Goal: Find specific page/section: Find specific page/section

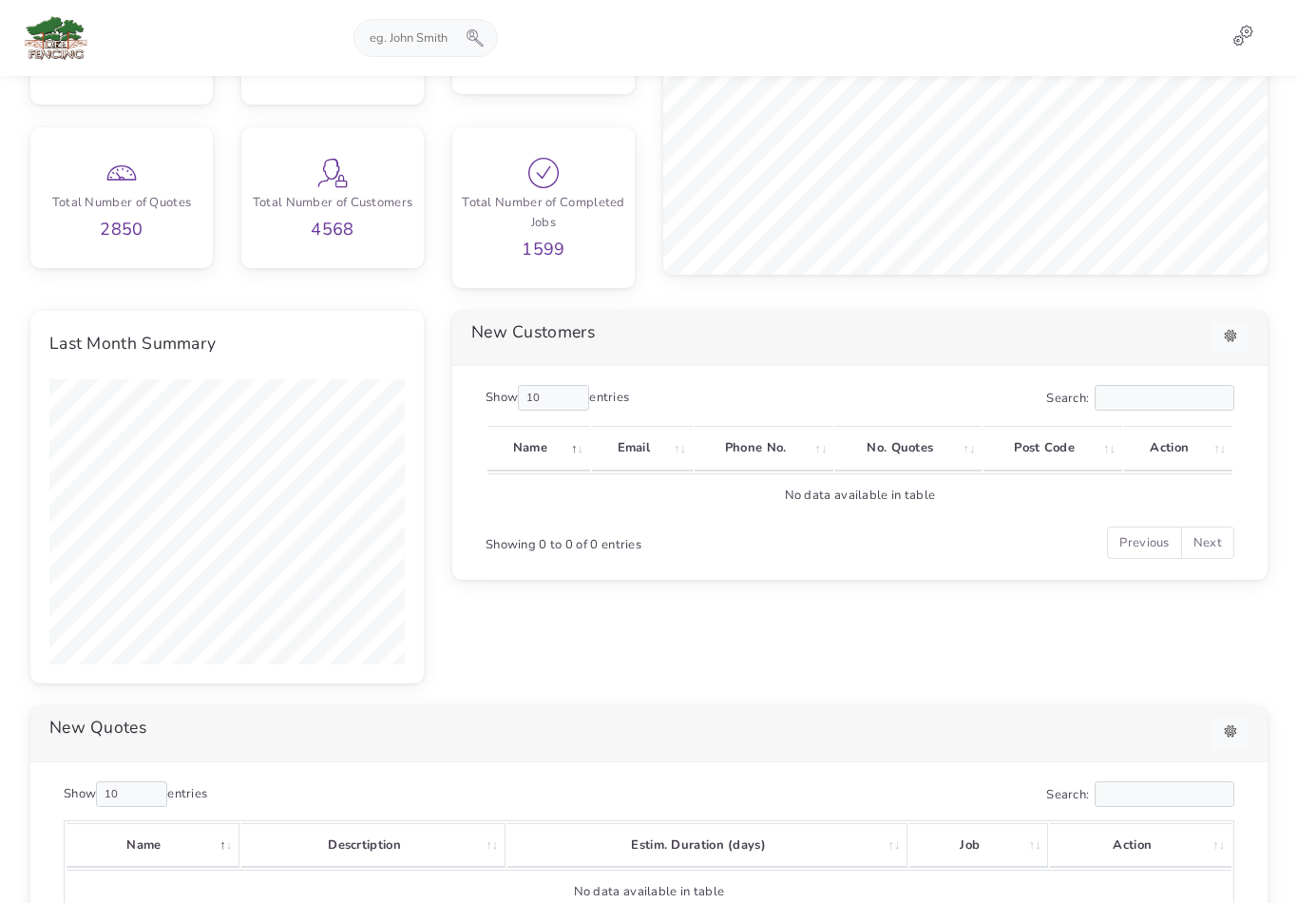
scroll to position [365, 0]
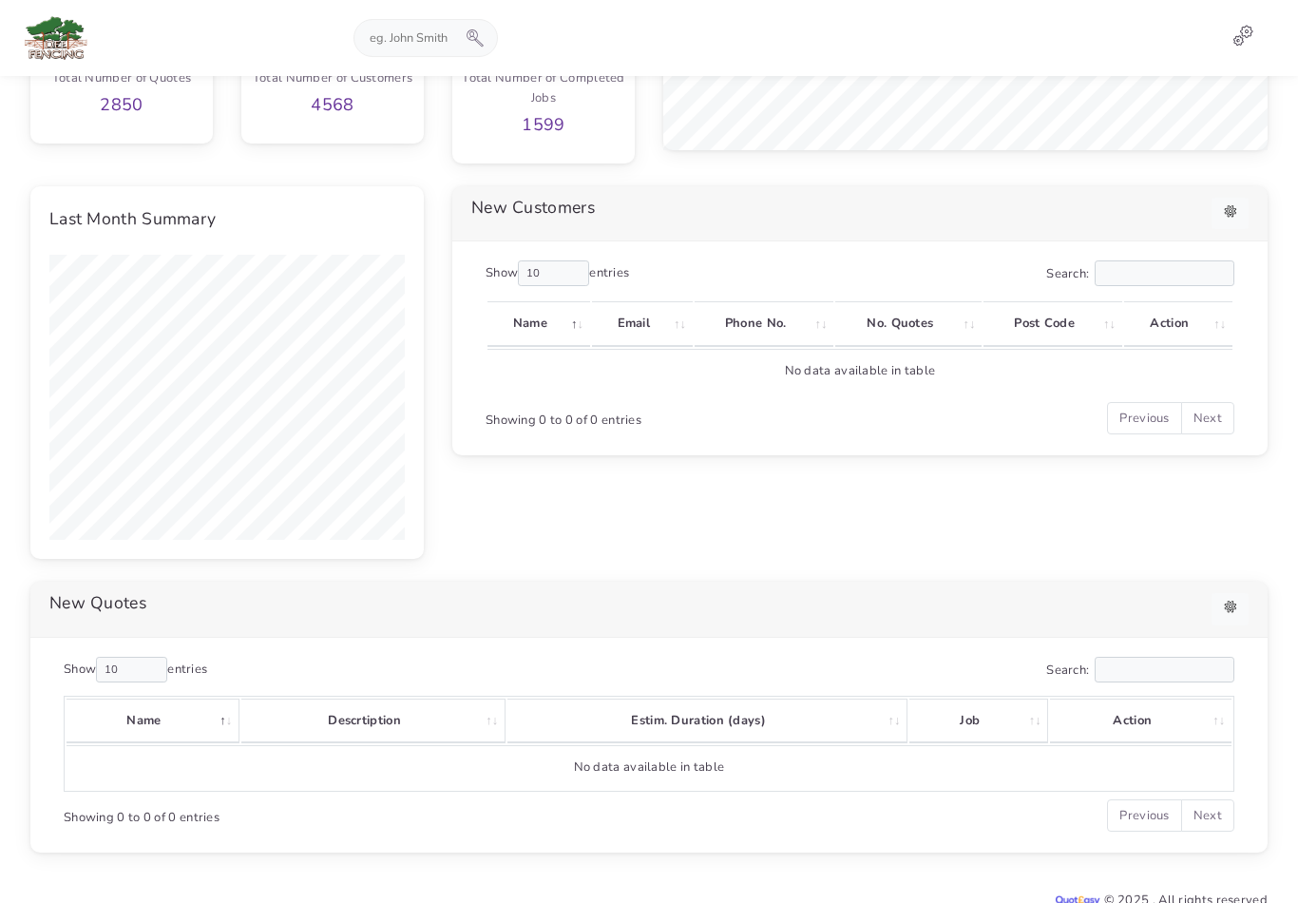
click at [405, 46] on input "text" at bounding box center [411, 38] width 112 height 36
type input "Gill"
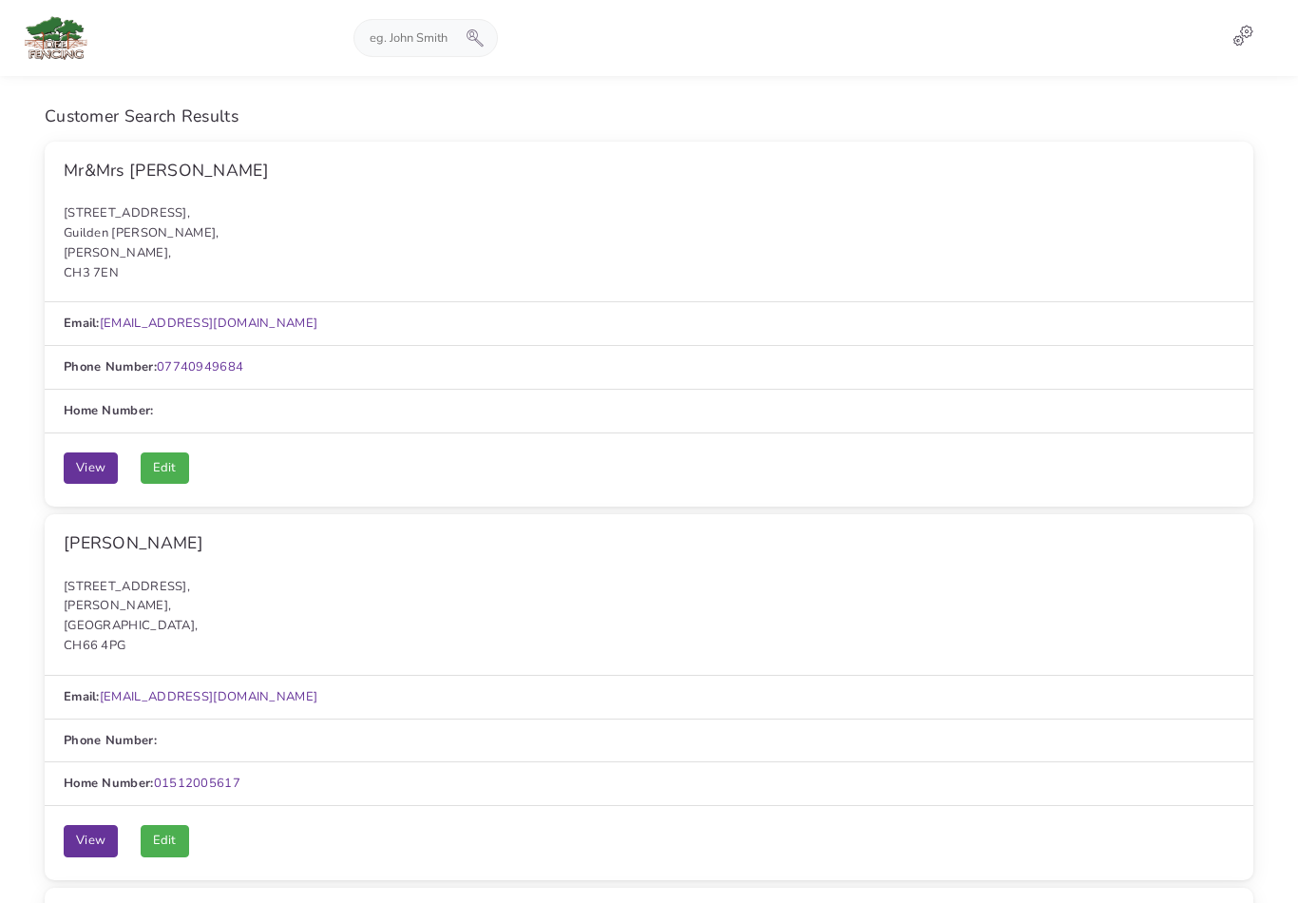
click at [419, 54] on input "text" at bounding box center [411, 38] width 112 height 36
type input "Williams"
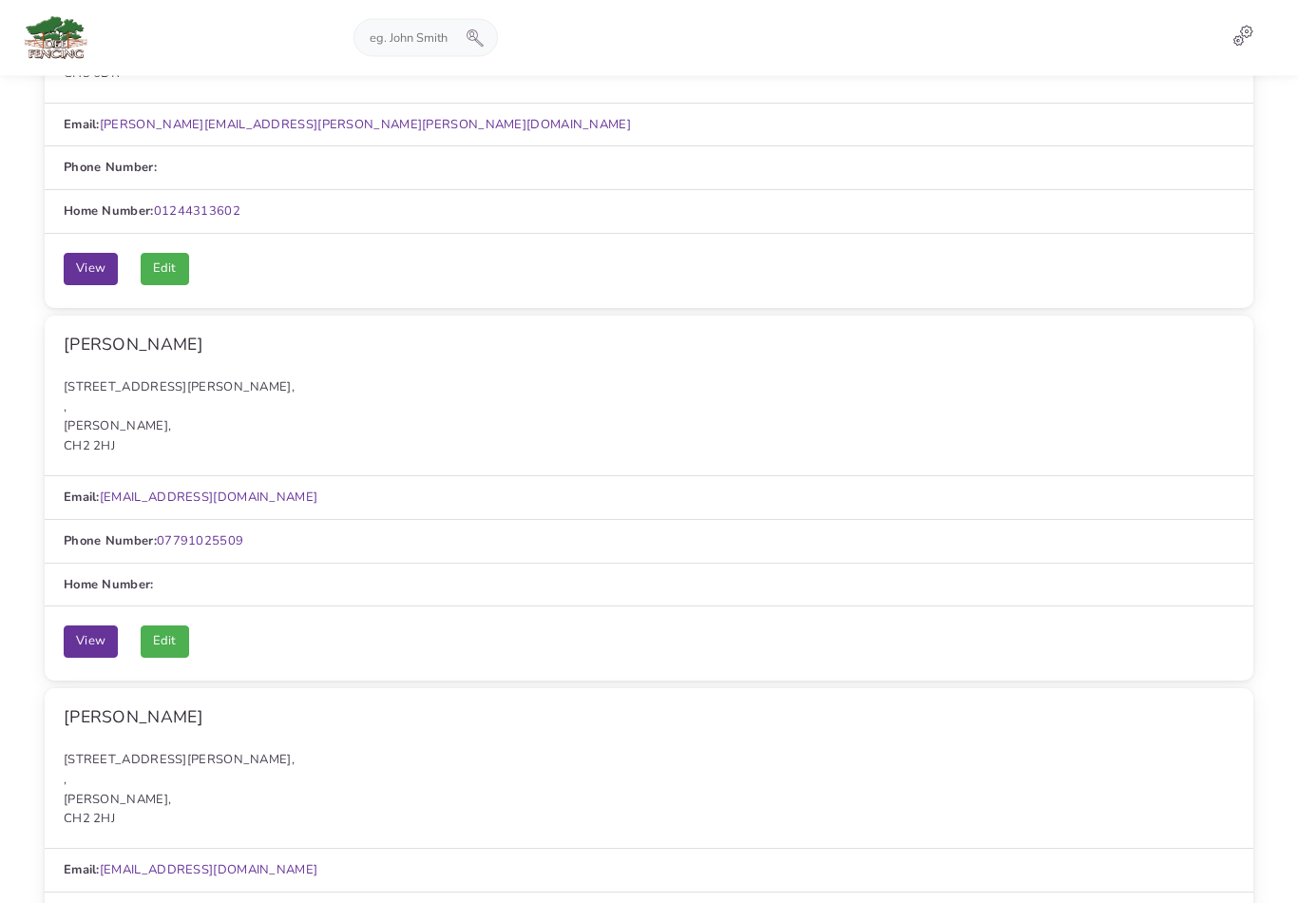
scroll to position [3012, 0]
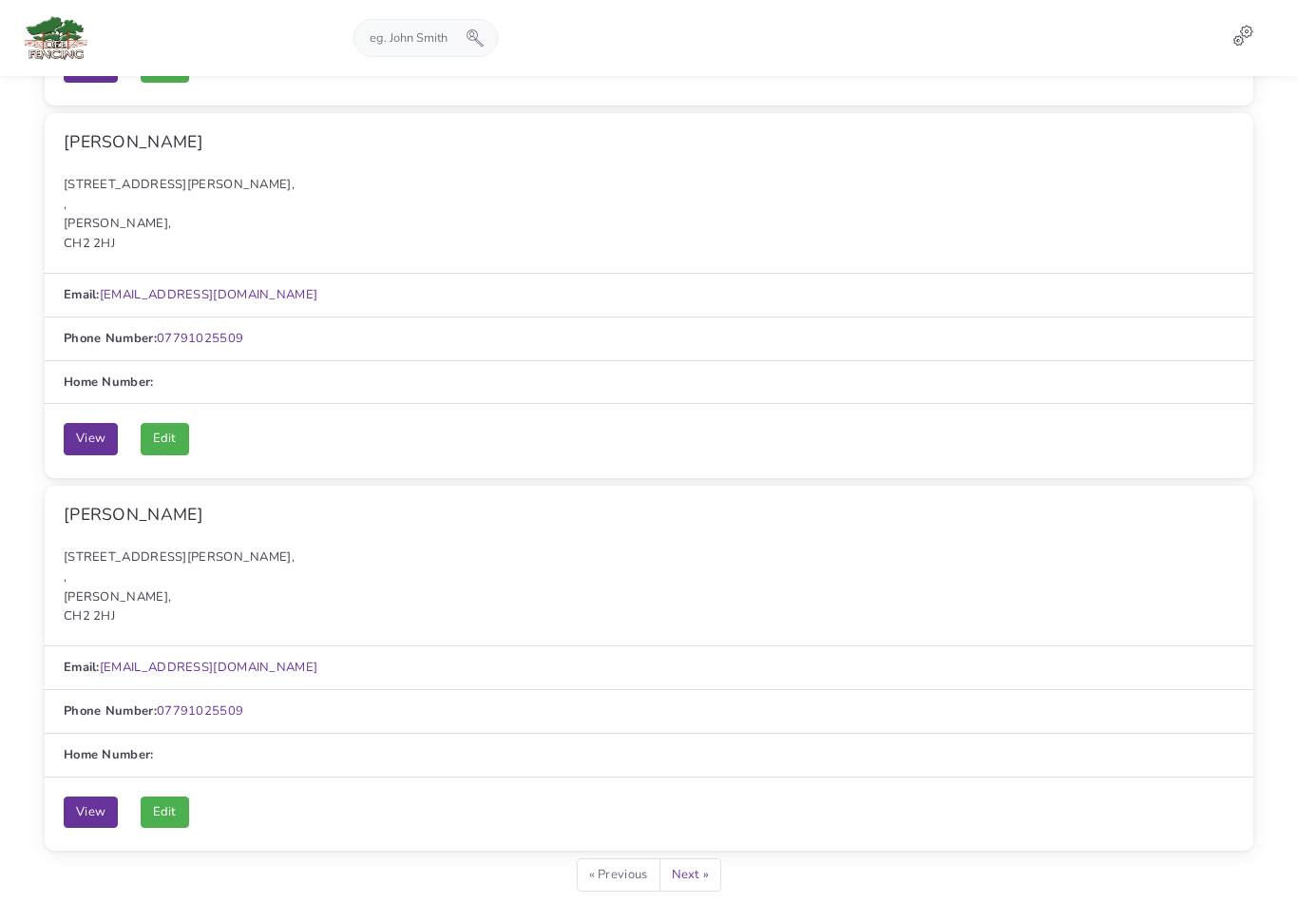
click at [694, 858] on link "Next »" at bounding box center [691, 874] width 63 height 32
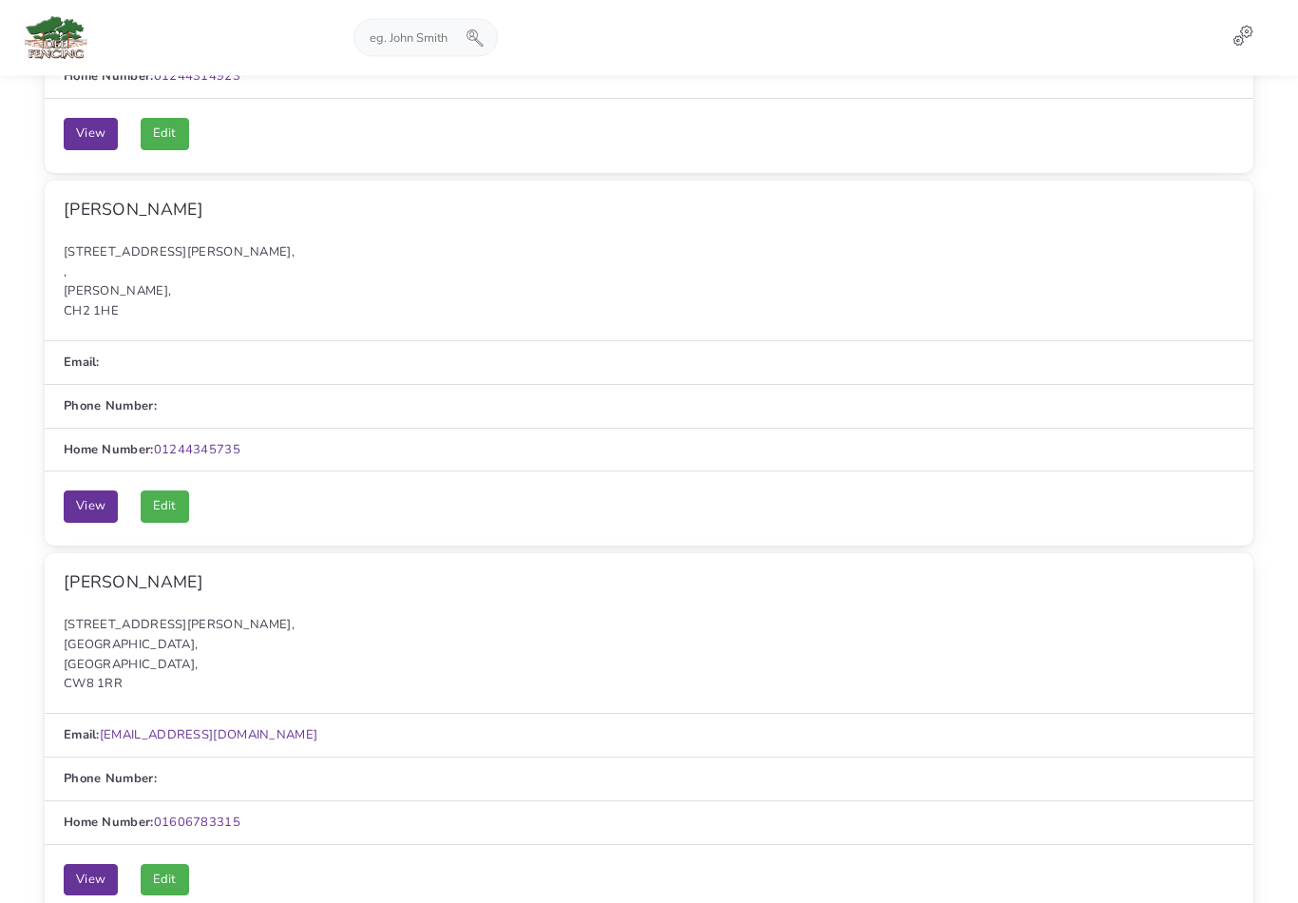
scroll to position [3012, 0]
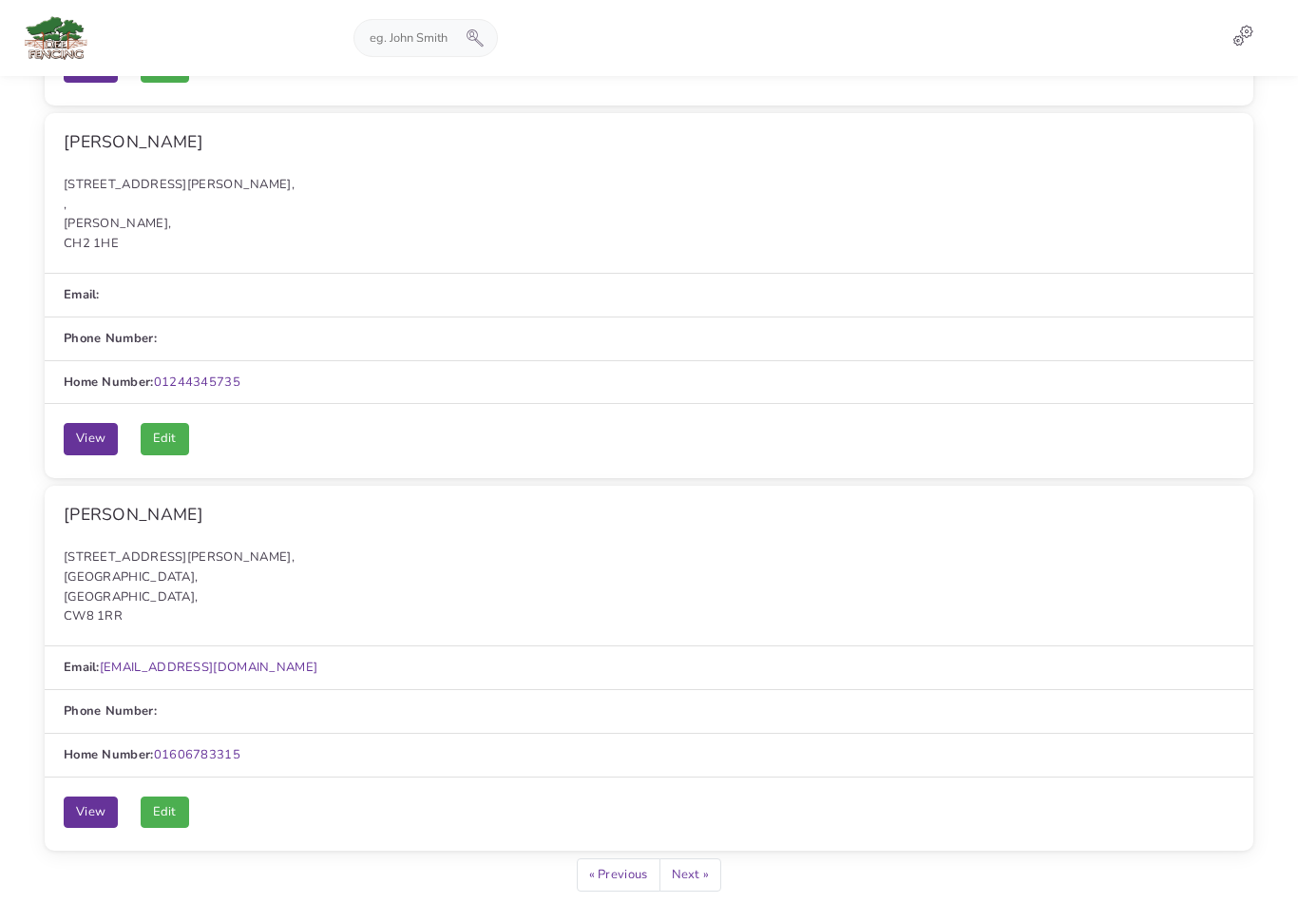
click at [693, 858] on link "Next »" at bounding box center [691, 874] width 63 height 32
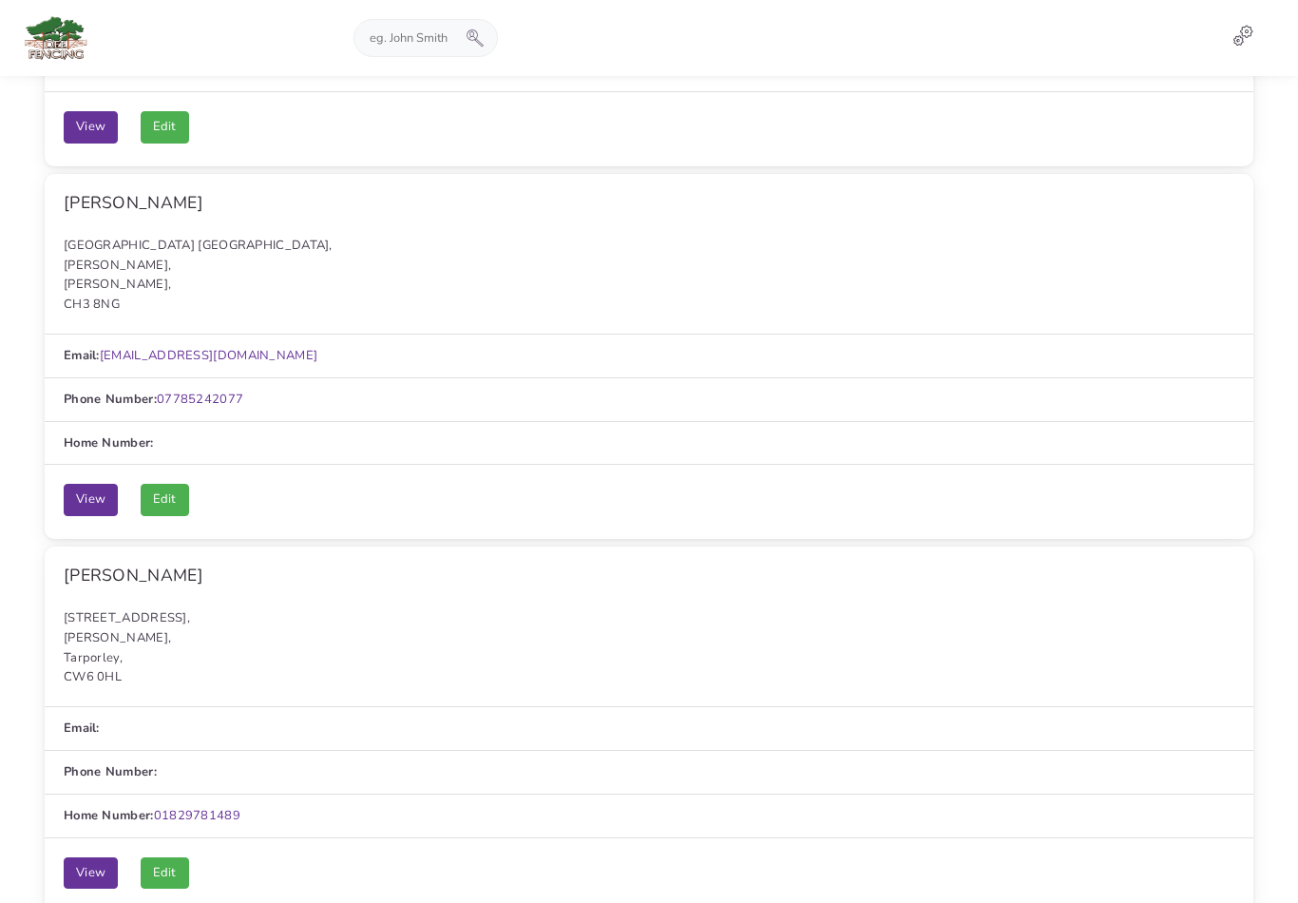
scroll to position [3012, 0]
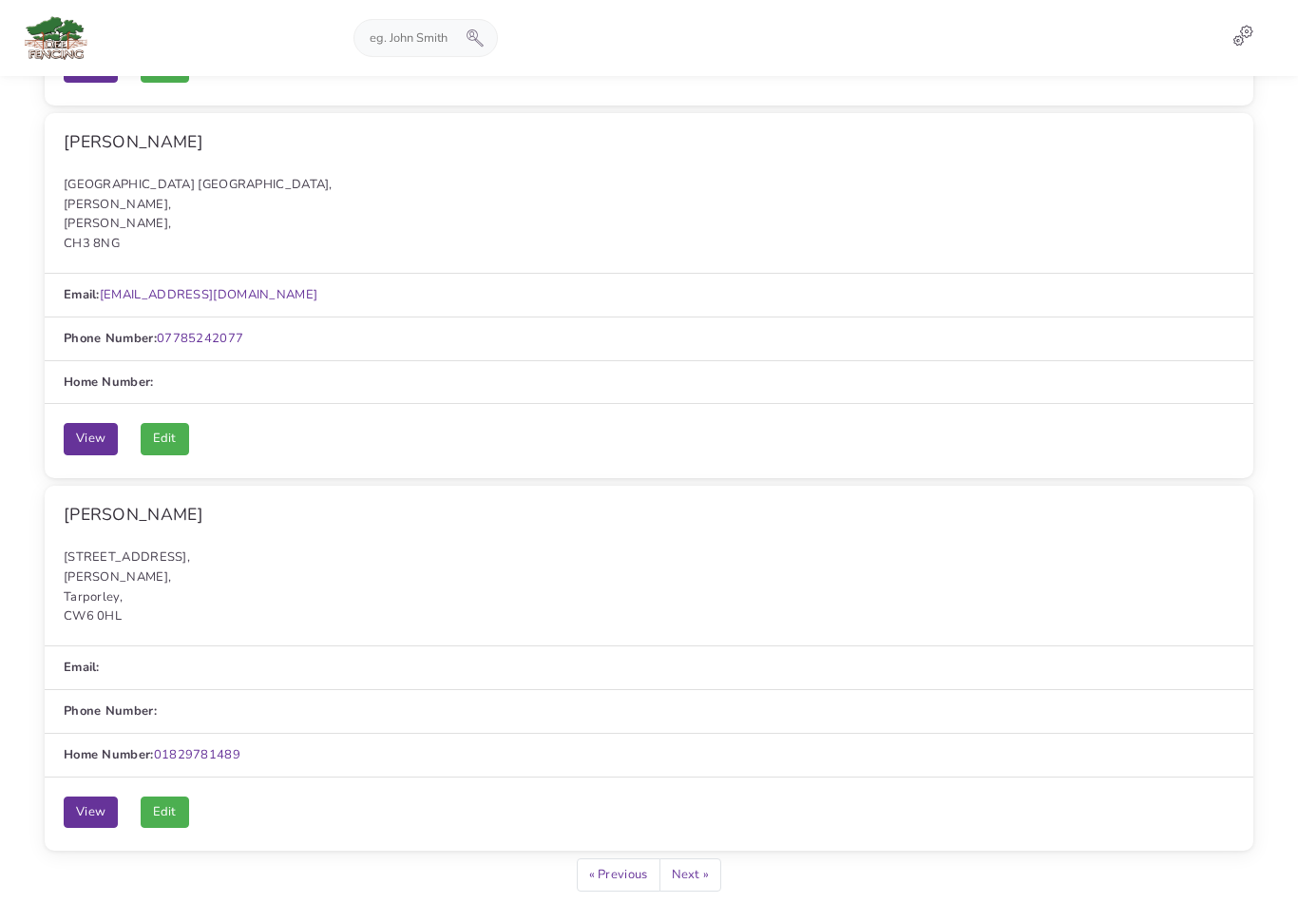
click at [693, 858] on link "Next »" at bounding box center [691, 874] width 63 height 32
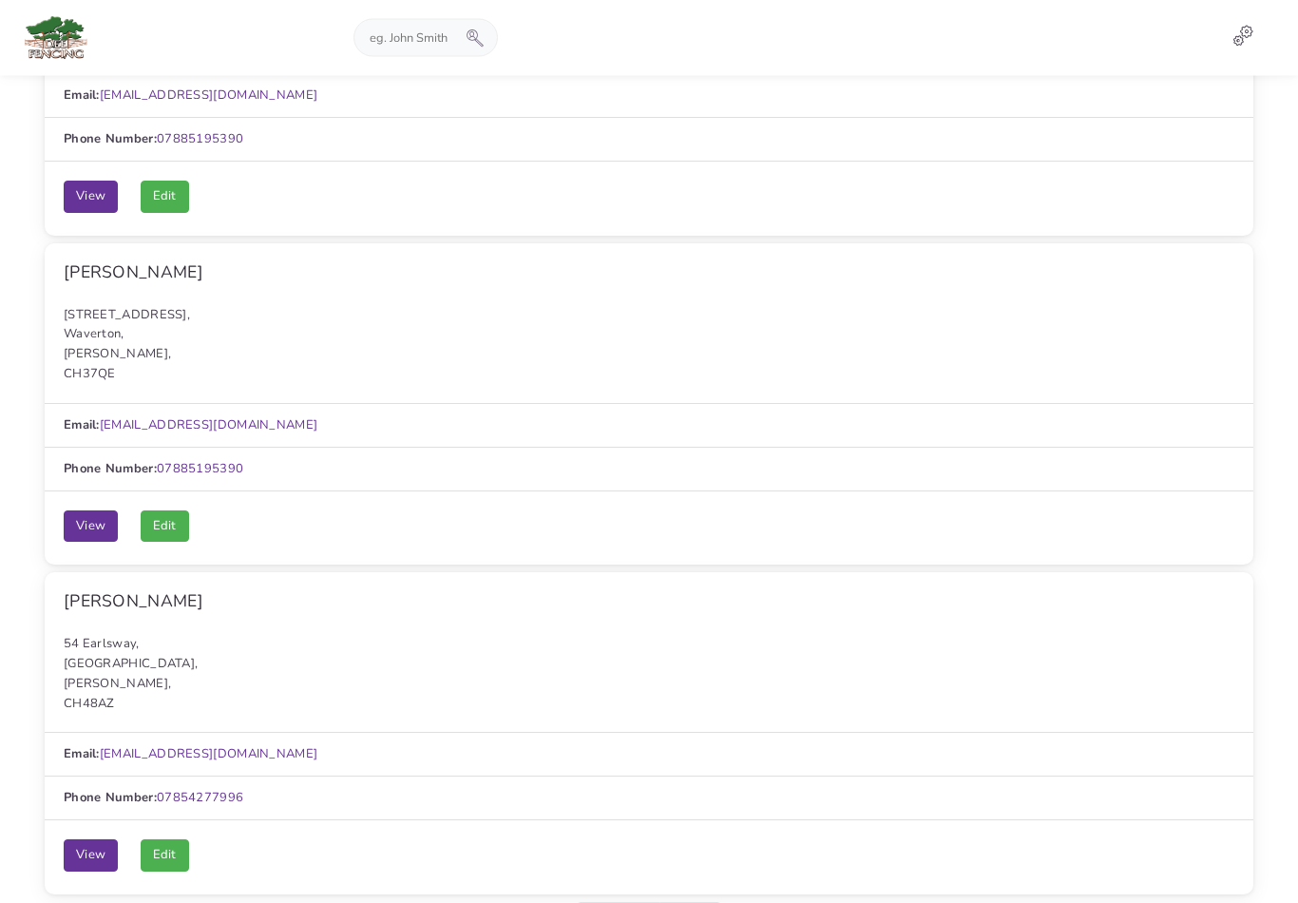
scroll to position [2713, 0]
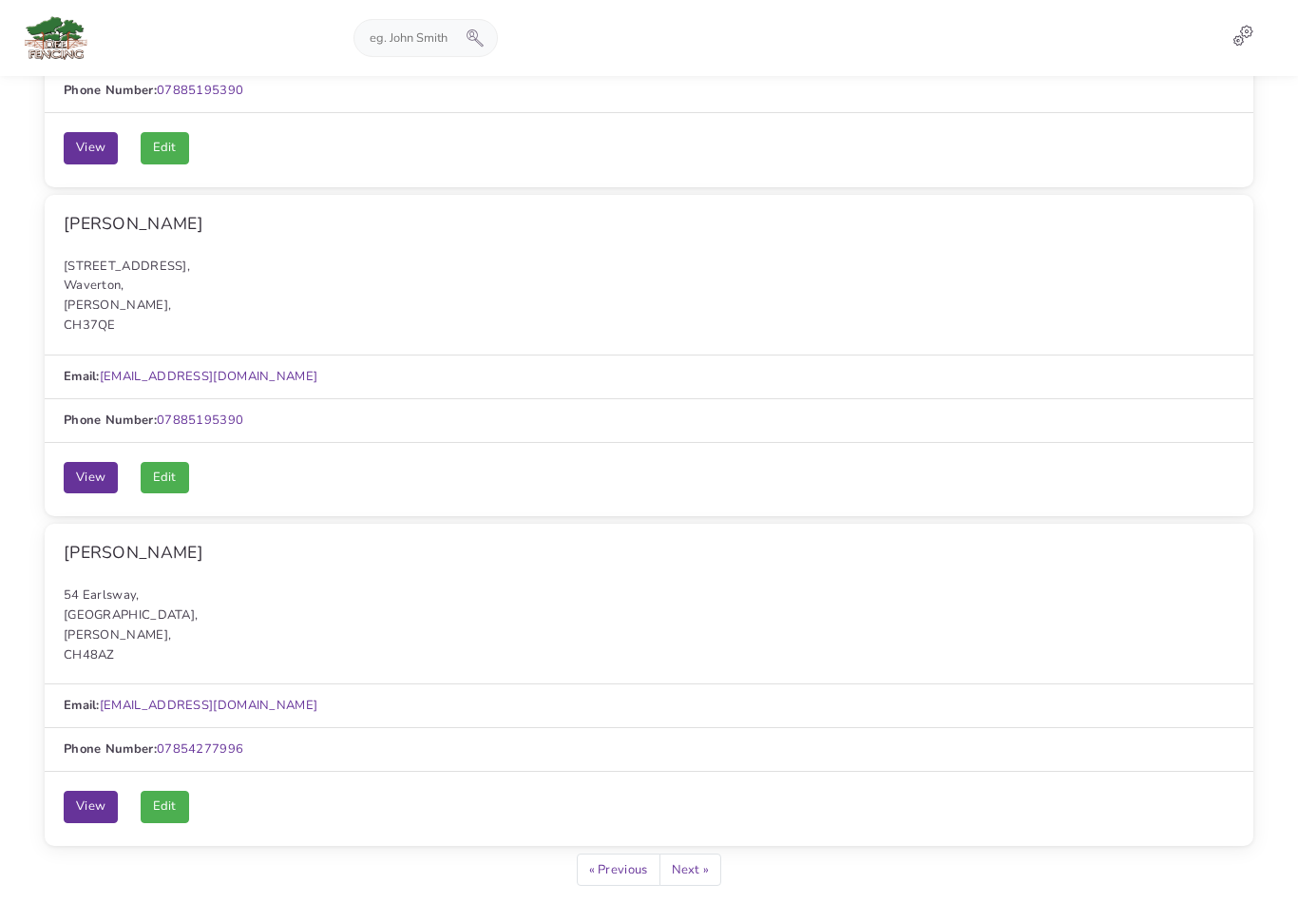
click at [698, 854] on link "Next »" at bounding box center [691, 870] width 63 height 32
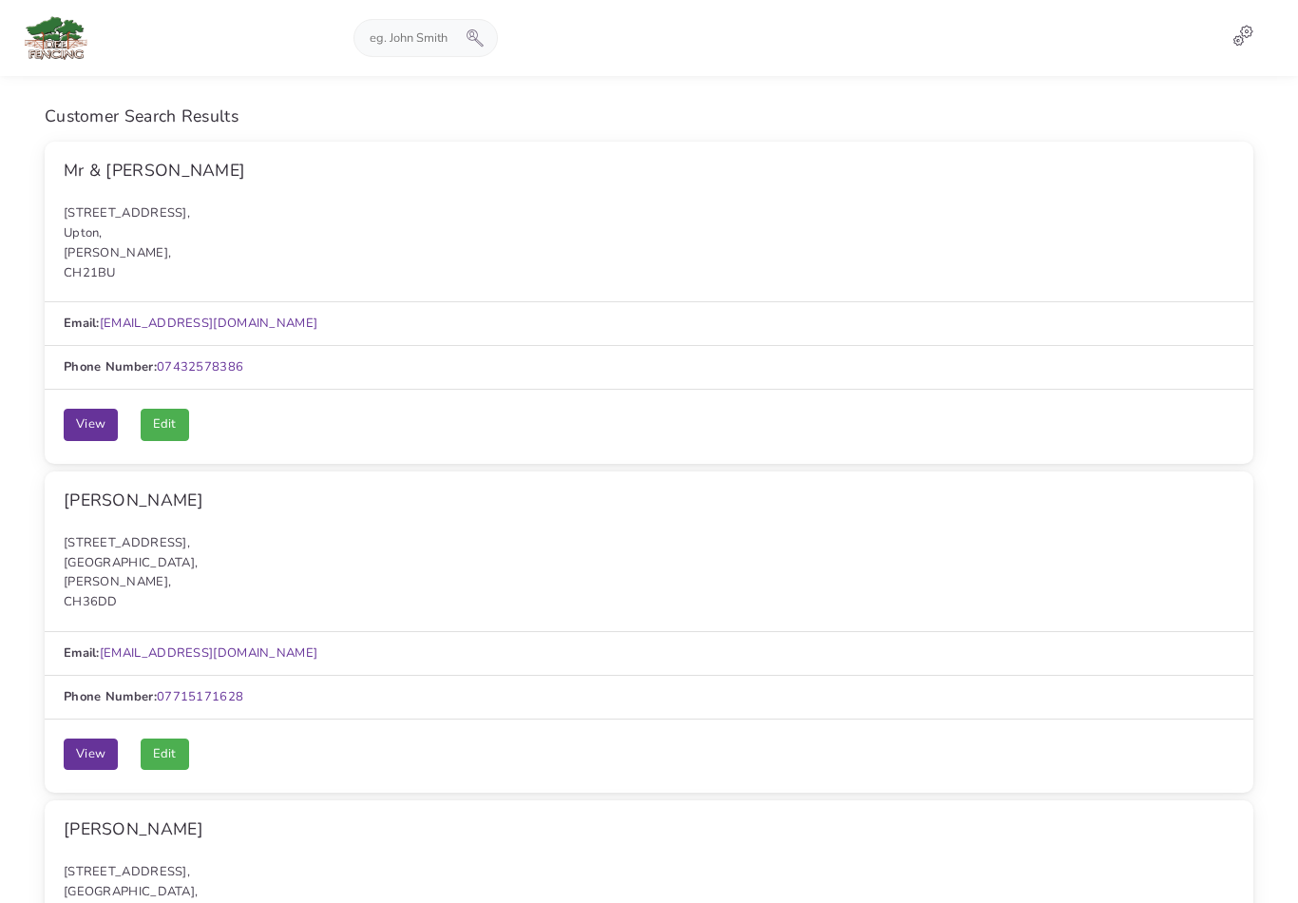
click at [90, 497] on h5 "[PERSON_NAME]" at bounding box center [649, 500] width 1171 height 20
click at [81, 740] on link "View" at bounding box center [91, 755] width 54 height 32
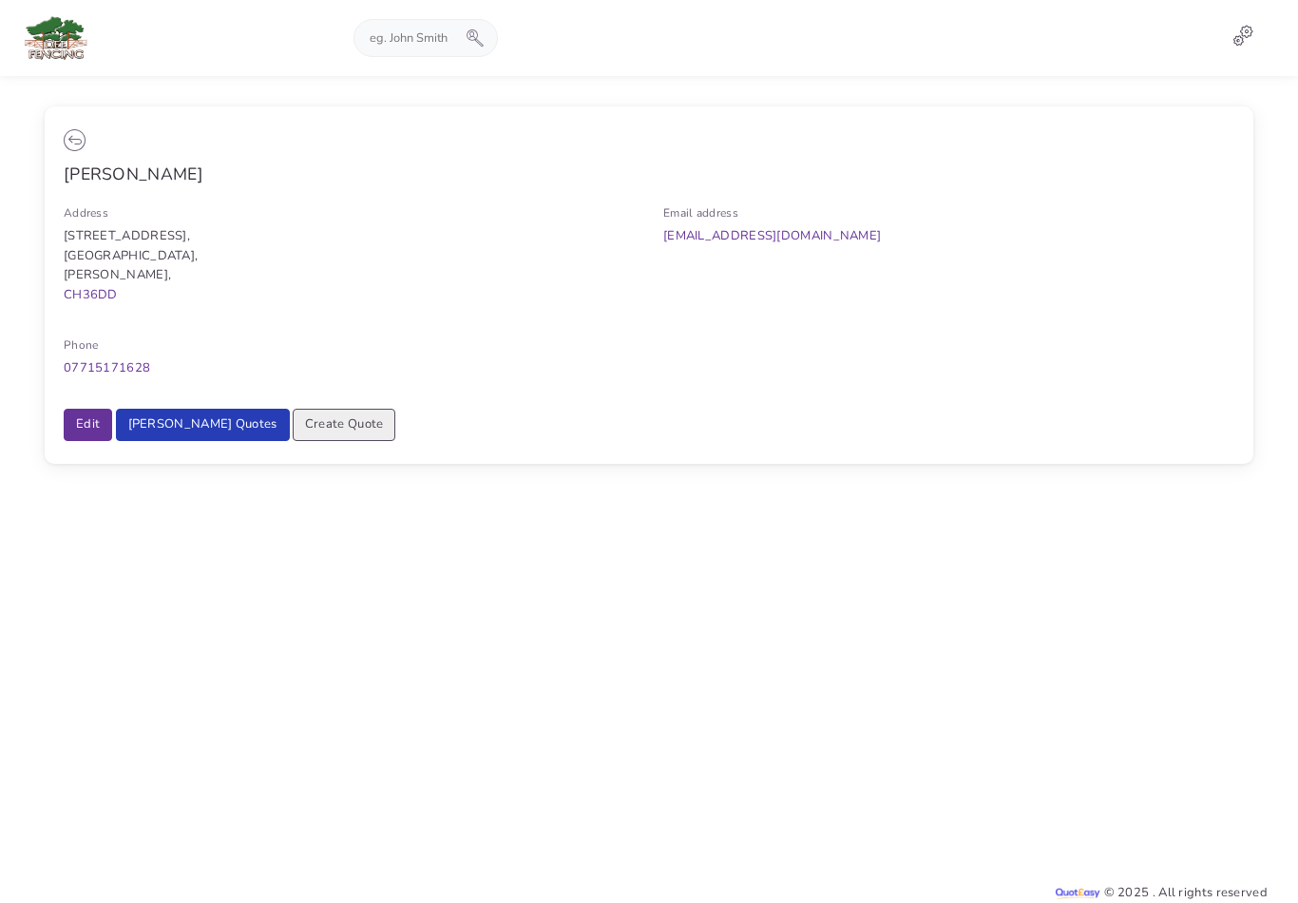
click at [159, 414] on link "Gill's Quotes" at bounding box center [203, 425] width 174 height 32
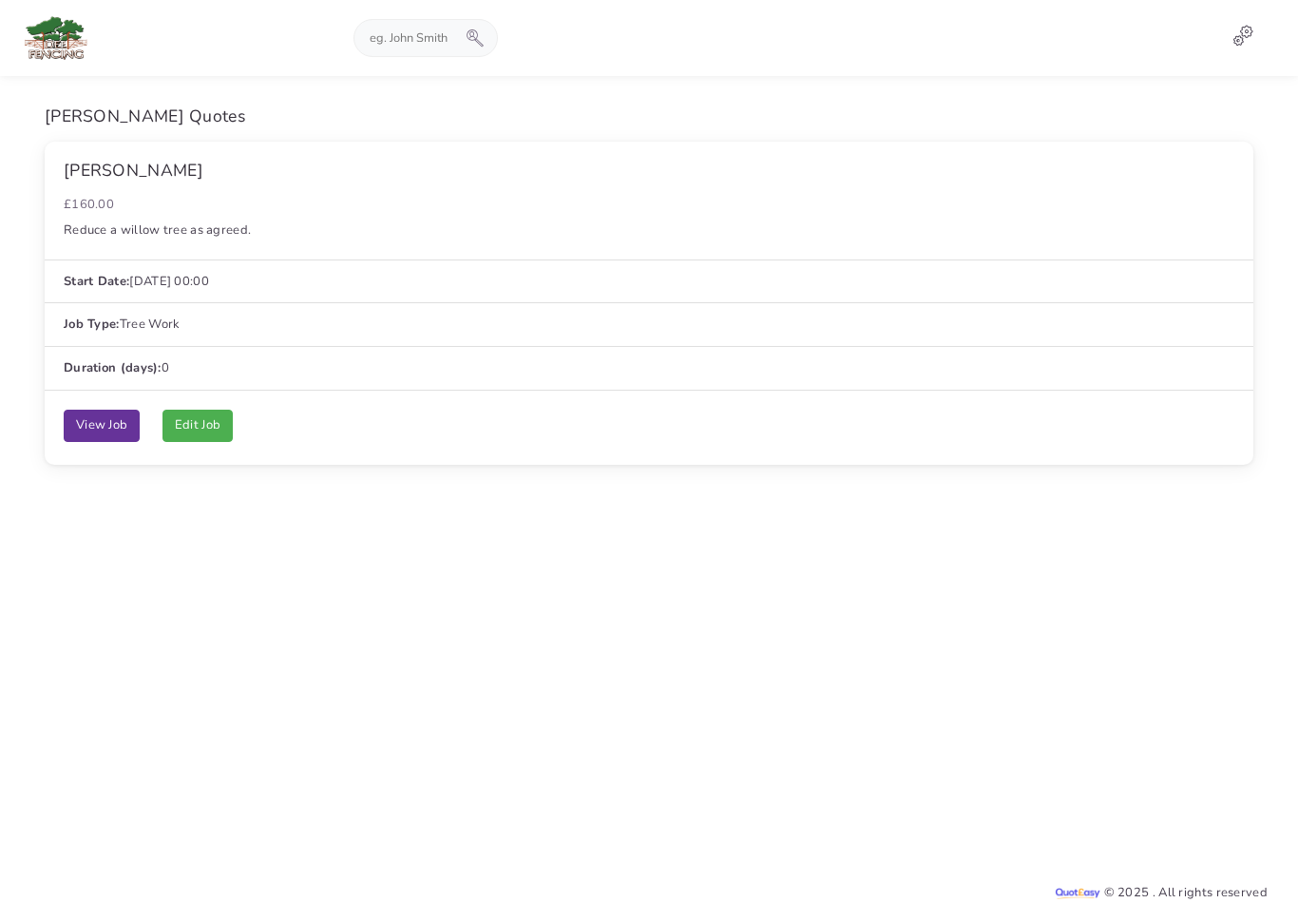
click at [102, 423] on link "View Job" at bounding box center [102, 426] width 76 height 32
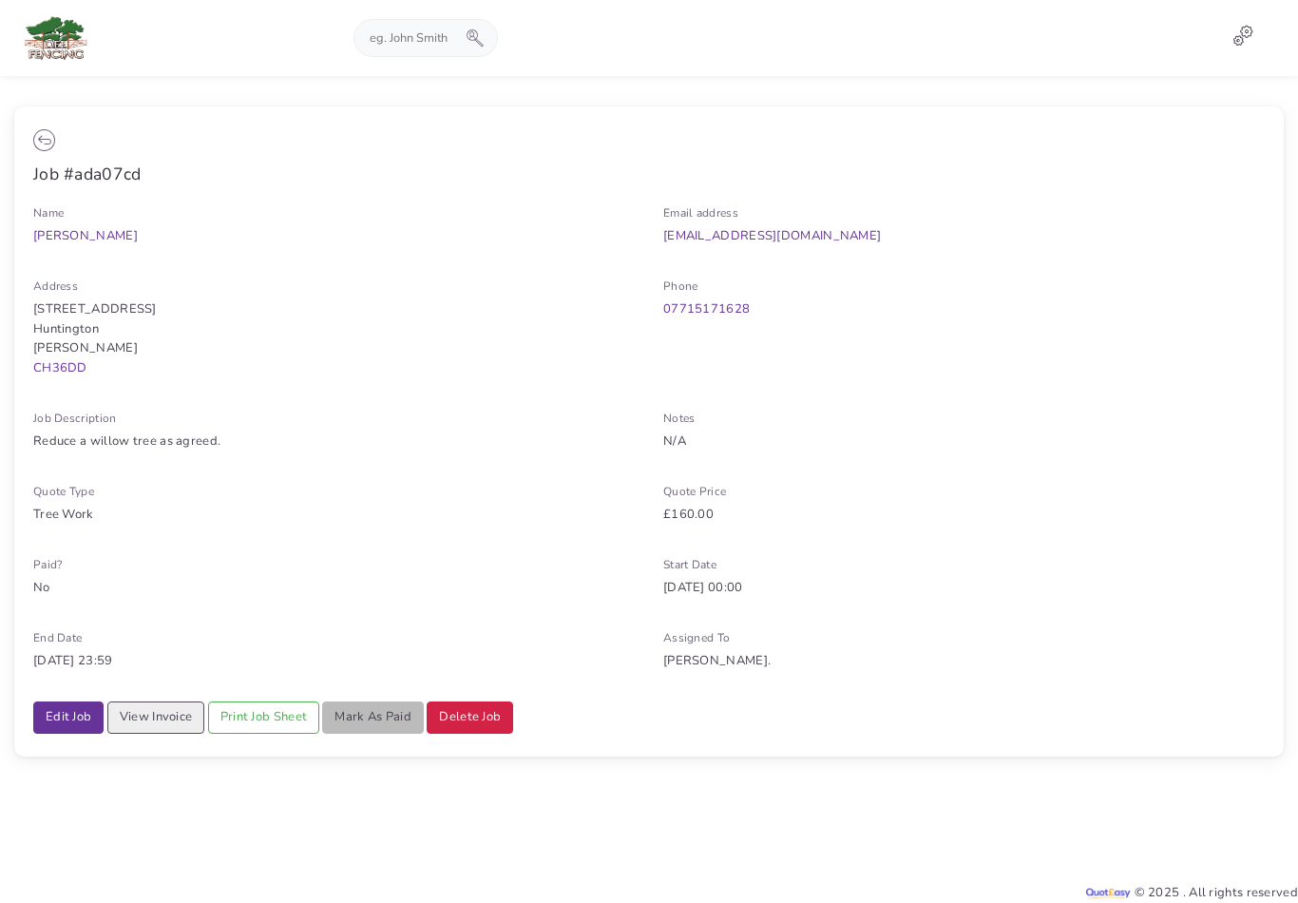
click at [659, 212] on div "Email address gillwilliams68@btinternet.com" at bounding box center [964, 232] width 630 height 58
click at [660, 231] on div "Email address gillwilliams68@btinternet.com" at bounding box center [964, 232] width 630 height 58
click at [663, 241] on link "[EMAIL_ADDRESS][DOMAIN_NAME]" at bounding box center [772, 235] width 218 height 17
click at [719, 242] on link "[EMAIL_ADDRESS][DOMAIN_NAME]" at bounding box center [772, 235] width 218 height 17
click at [782, 240] on link "[EMAIL_ADDRESS][DOMAIN_NAME]" at bounding box center [772, 235] width 218 height 17
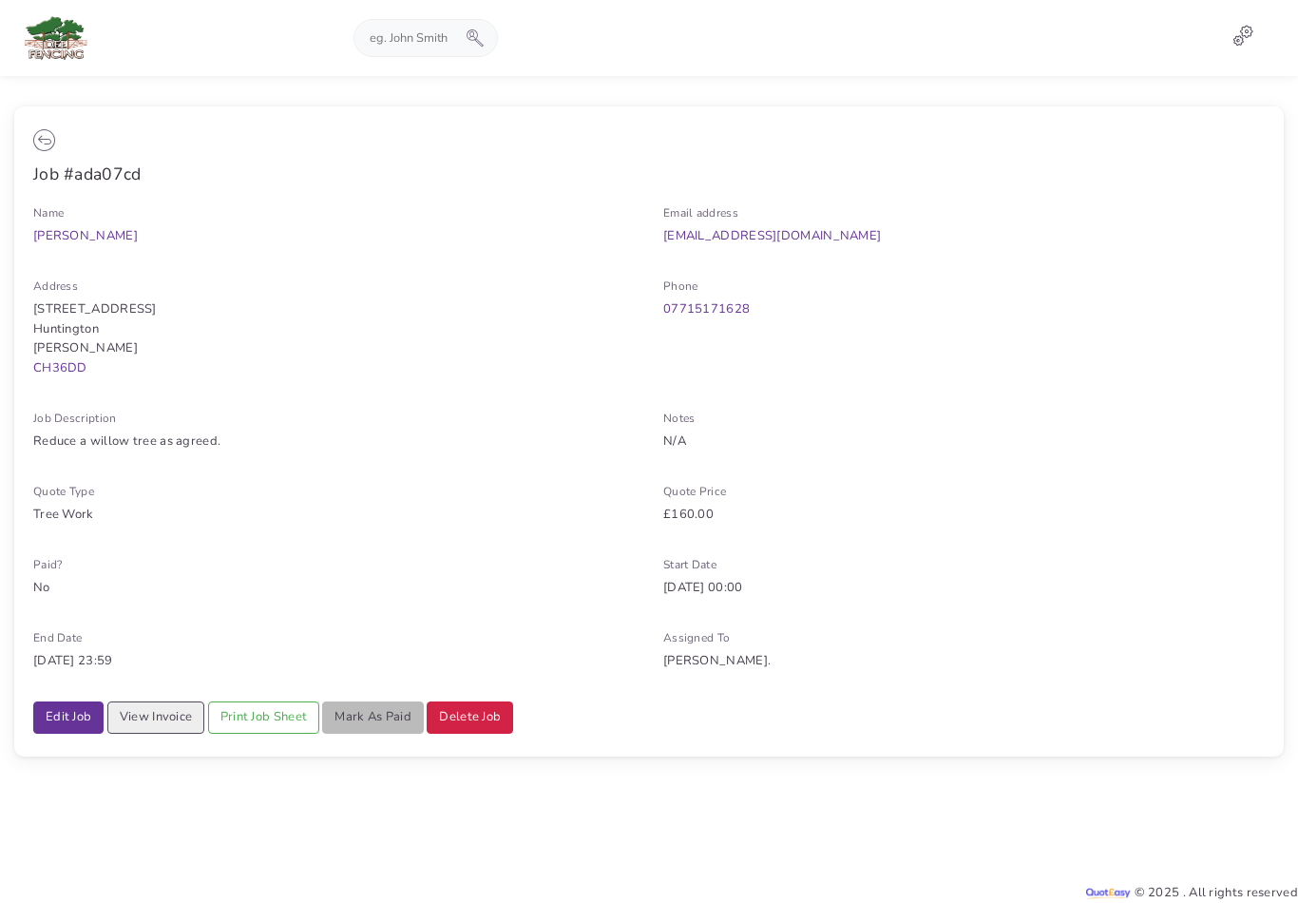
click at [778, 309] on p "07715171628" at bounding box center [964, 309] width 602 height 20
click at [840, 227] on link "[EMAIL_ADDRESS][DOMAIN_NAME]" at bounding box center [772, 235] width 218 height 17
click at [825, 242] on link "[EMAIL_ADDRESS][DOMAIN_NAME]" at bounding box center [772, 235] width 218 height 17
click at [780, 238] on link "[EMAIL_ADDRESS][DOMAIN_NAME]" at bounding box center [772, 235] width 218 height 17
click at [783, 236] on link "[EMAIL_ADDRESS][DOMAIN_NAME]" at bounding box center [772, 235] width 218 height 17
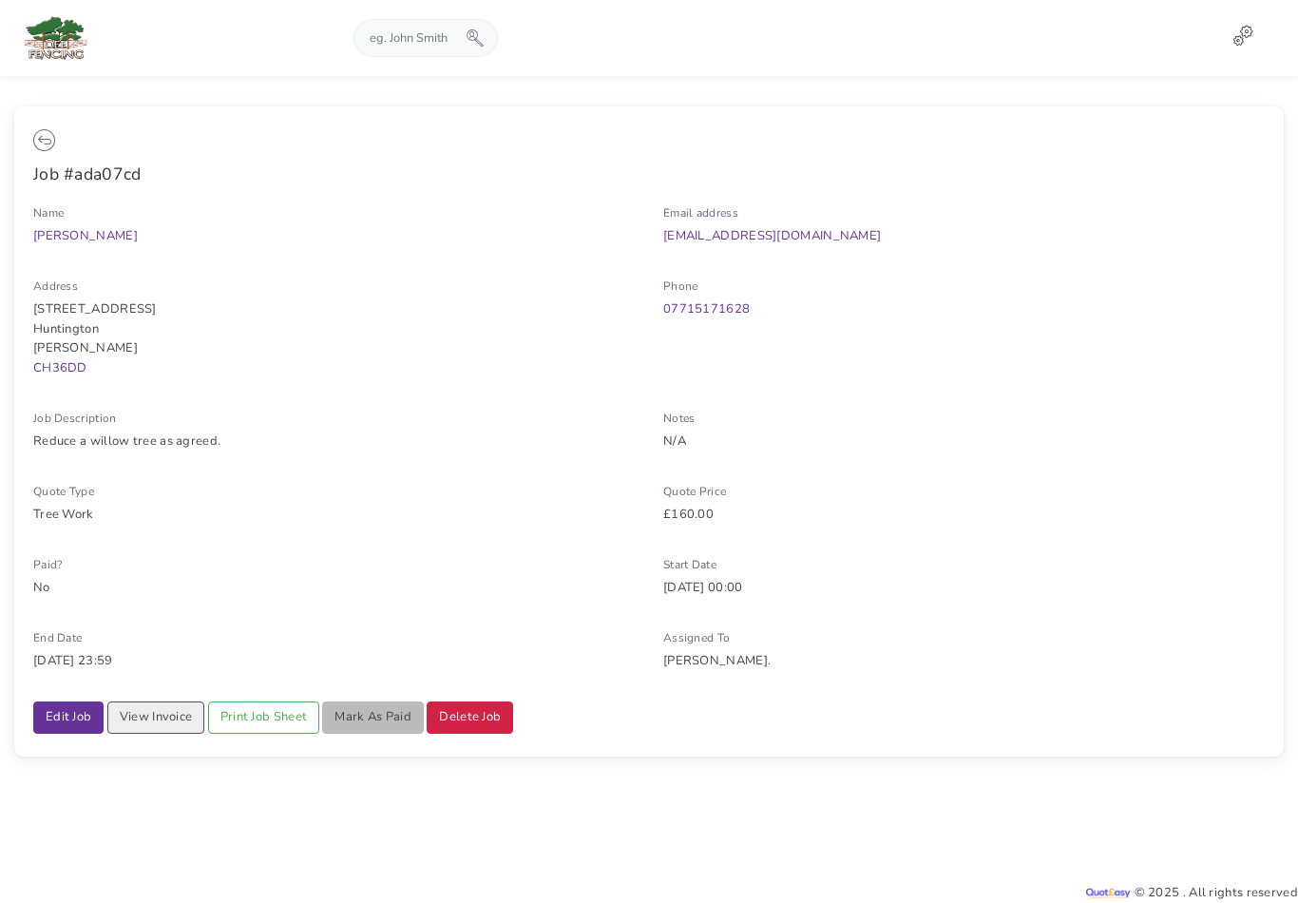
click at [779, 229] on link "[EMAIL_ADDRESS][DOMAIN_NAME]" at bounding box center [772, 235] width 218 height 17
click at [926, 514] on p "£160.00" at bounding box center [964, 515] width 602 height 20
click at [156, 701] on link "View Invoice" at bounding box center [156, 717] width 98 height 32
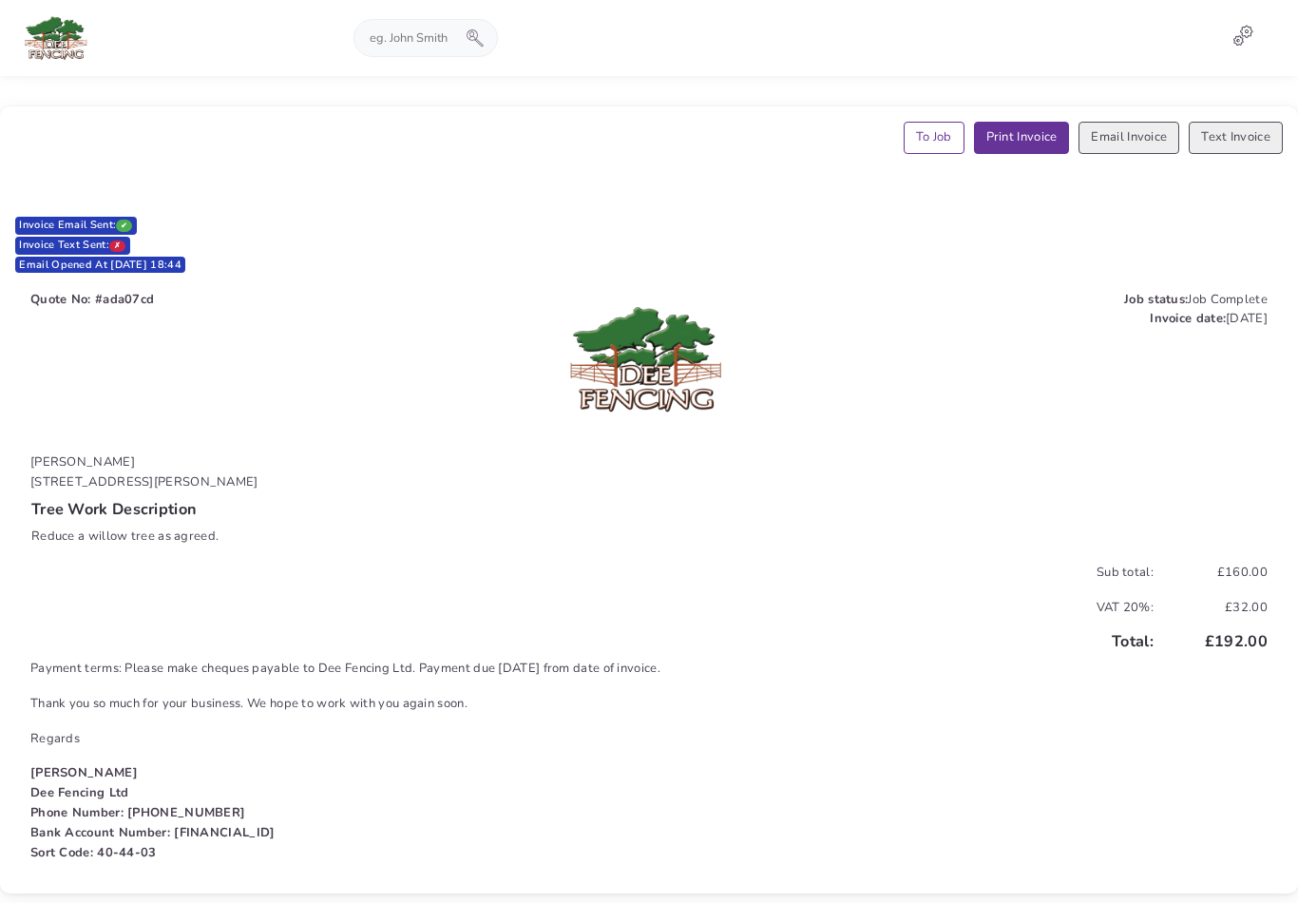
scroll to position [8, 0]
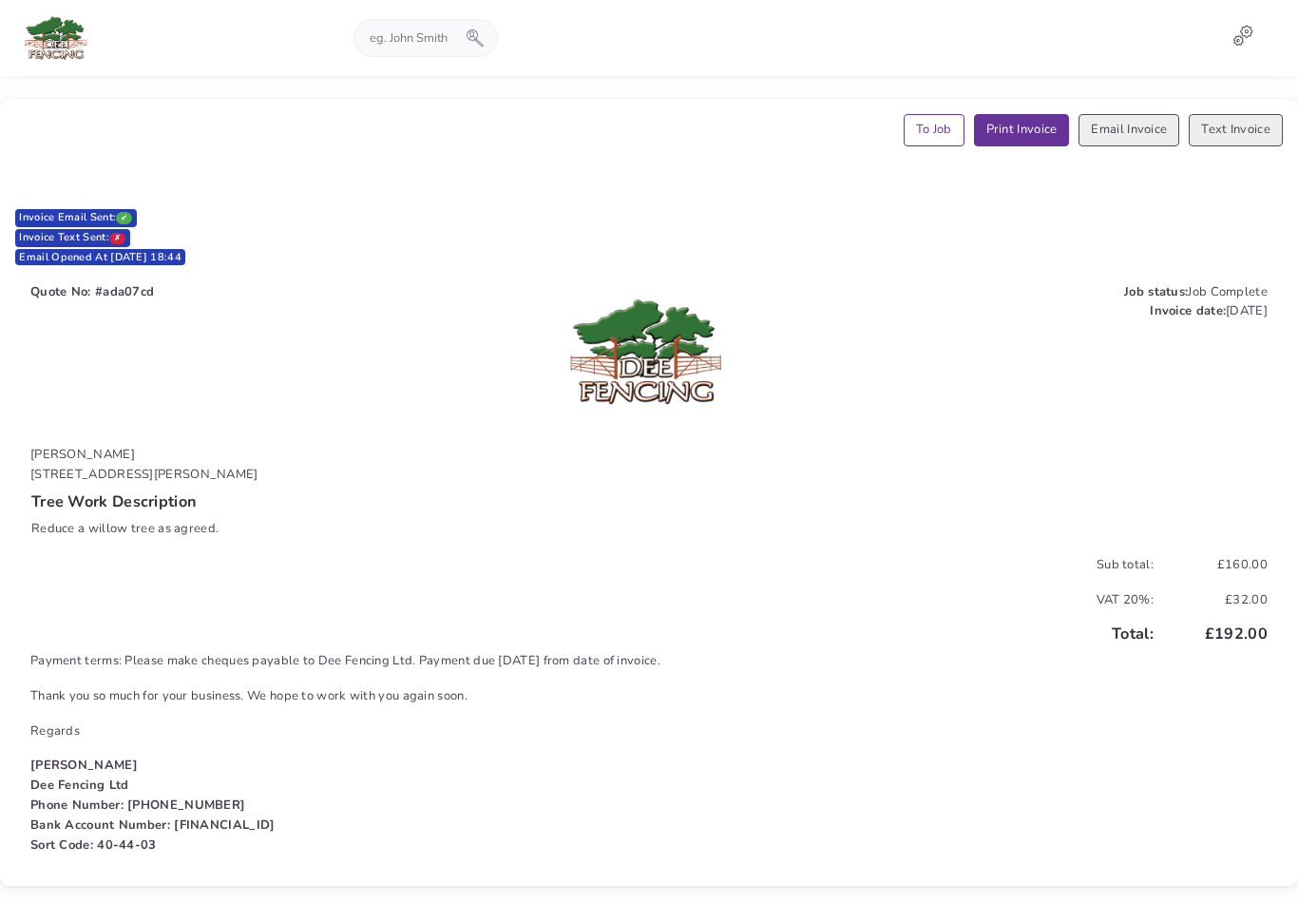
click at [926, 126] on link "To Job" at bounding box center [934, 130] width 61 height 32
